Goal: Find specific page/section: Find specific page/section

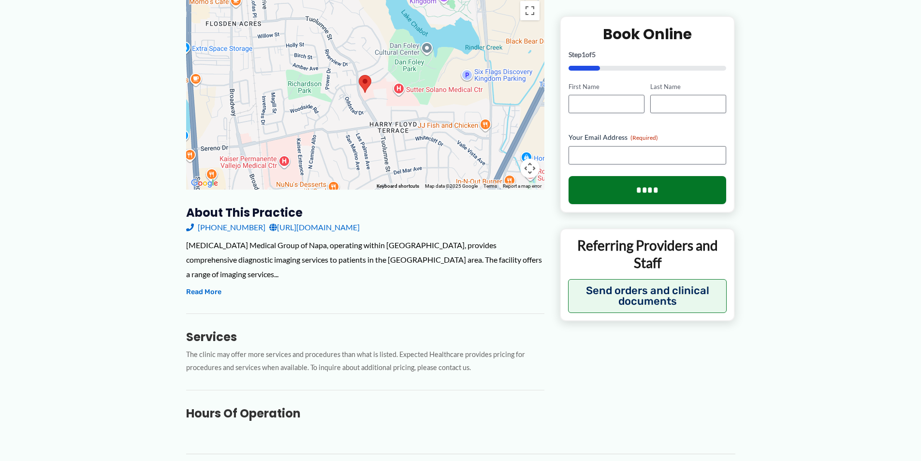
scroll to position [290, 0]
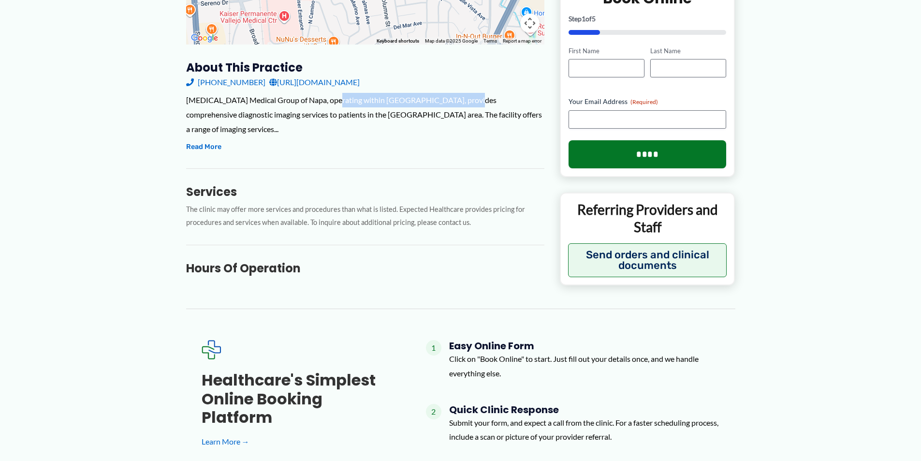
drag, startPoint x: 329, startPoint y: 99, endPoint x: 459, endPoint y: 98, distance: 130.1
click at [459, 98] on div "[MEDICAL_DATA] Medical Group of Napa, operating within [GEOGRAPHIC_DATA], provi…" at bounding box center [365, 114] width 358 height 43
click at [478, 102] on div "[MEDICAL_DATA] Medical Group of Napa, operating within [GEOGRAPHIC_DATA], provi…" at bounding box center [365, 114] width 358 height 43
drag, startPoint x: 247, startPoint y: 115, endPoint x: 373, endPoint y: 112, distance: 126.7
click at [373, 112] on div "[MEDICAL_DATA] Medical Group of Napa, operating within [GEOGRAPHIC_DATA], provi…" at bounding box center [365, 114] width 358 height 43
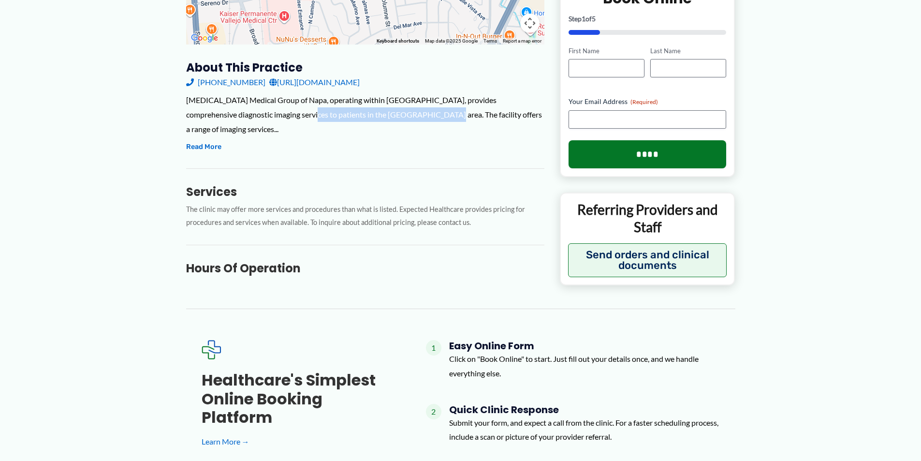
click at [373, 112] on div "[MEDICAL_DATA] Medical Group of Napa, operating within [GEOGRAPHIC_DATA], provi…" at bounding box center [365, 114] width 358 height 43
drag, startPoint x: 287, startPoint y: 101, endPoint x: 387, endPoint y: 103, distance: 100.1
click at [387, 103] on div "[MEDICAL_DATA] Medical Group of Napa, operating within [GEOGRAPHIC_DATA], provi…" at bounding box center [365, 114] width 358 height 43
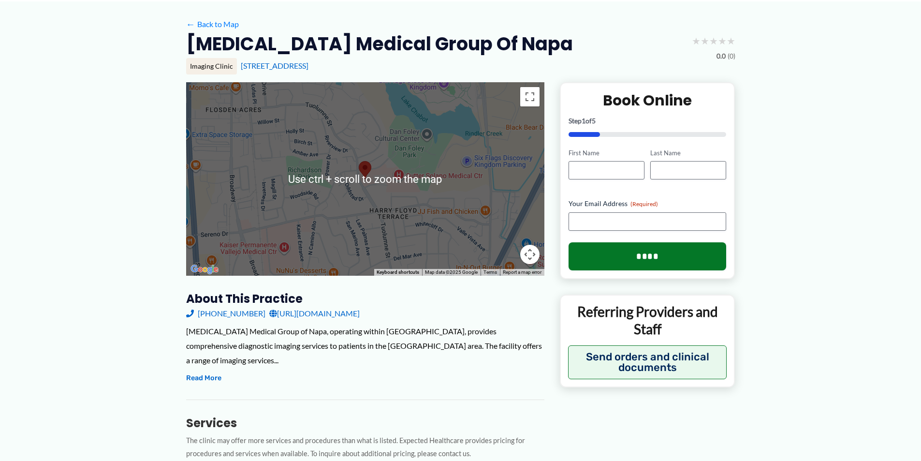
scroll to position [11, 0]
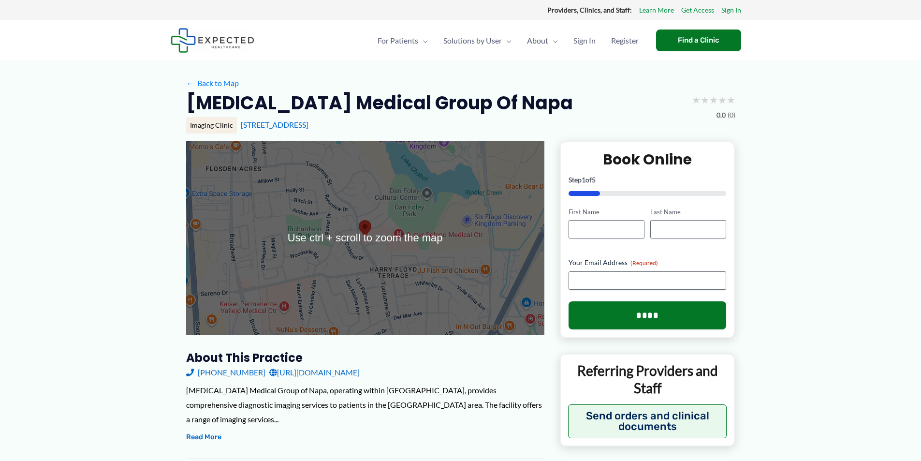
scroll to position [97, 0]
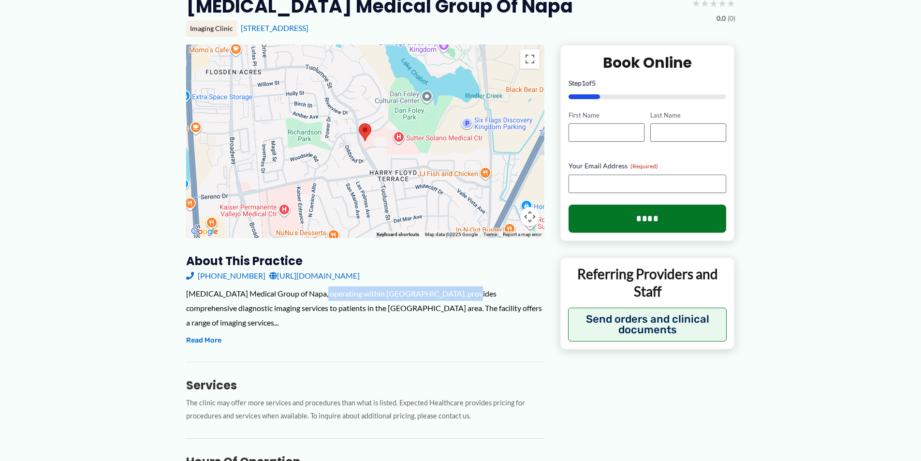
drag, startPoint x: 329, startPoint y: 296, endPoint x: 457, endPoint y: 295, distance: 128.1
click at [457, 295] on div "[MEDICAL_DATA] Medical Group of Napa, operating within [GEOGRAPHIC_DATA], provi…" at bounding box center [365, 307] width 358 height 43
